Goal: Check status: Check status

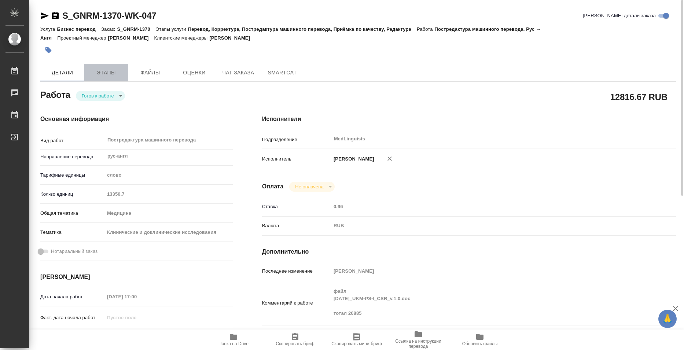
click at [106, 68] on span "Этапы" at bounding box center [106, 72] width 35 height 9
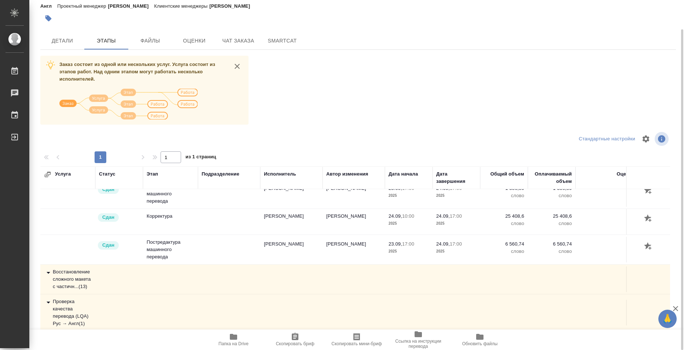
scroll to position [302, 0]
click at [366, 266] on td at bounding box center [354, 279] width 62 height 26
click at [47, 269] on icon at bounding box center [48, 272] width 9 height 9
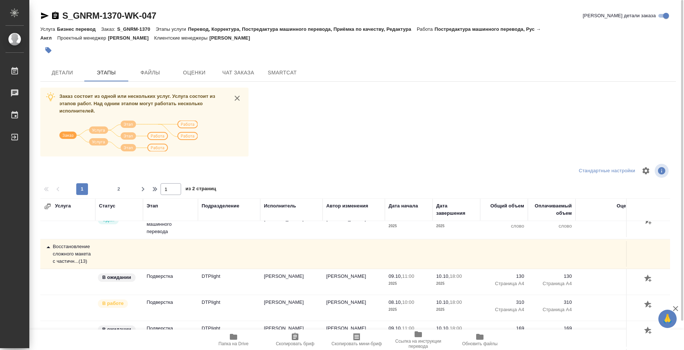
scroll to position [353, 0]
click at [49, 249] on icon at bounding box center [48, 247] width 9 height 9
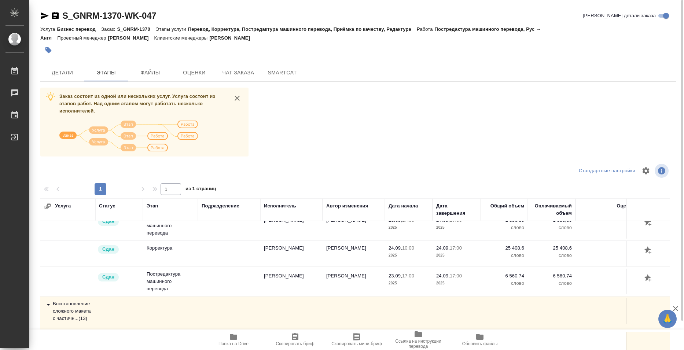
scroll to position [302, 0]
click at [49, 330] on icon at bounding box center [48, 334] width 9 height 9
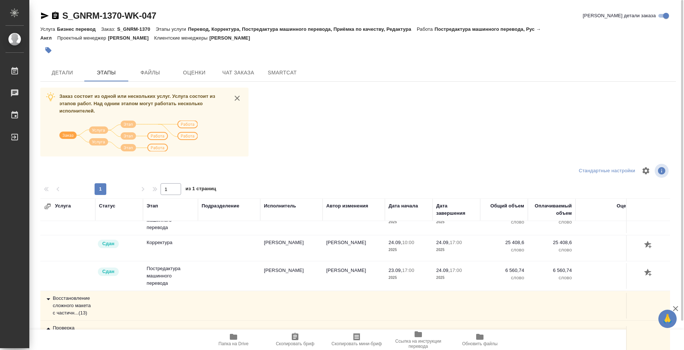
scroll to position [328, 0]
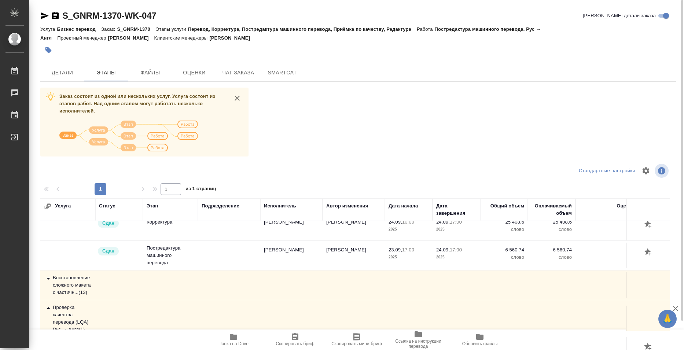
click at [47, 307] on icon at bounding box center [49, 308] width 4 height 2
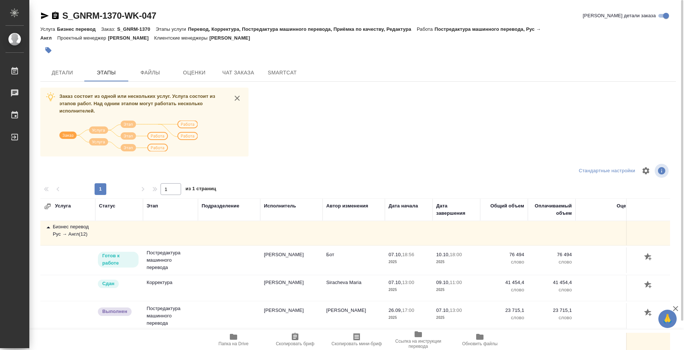
scroll to position [0, 0]
click at [48, 227] on icon at bounding box center [48, 229] width 9 height 9
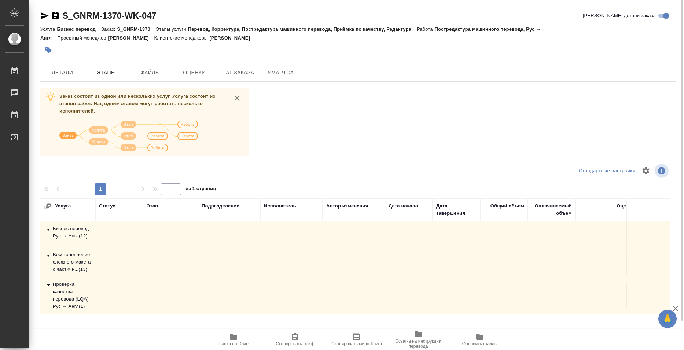
click at [48, 227] on icon at bounding box center [48, 229] width 9 height 9
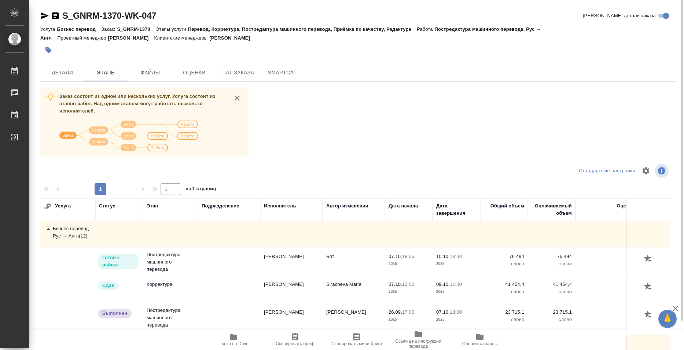
click at [48, 231] on icon at bounding box center [48, 229] width 9 height 9
